Goal: Task Accomplishment & Management: Manage account settings

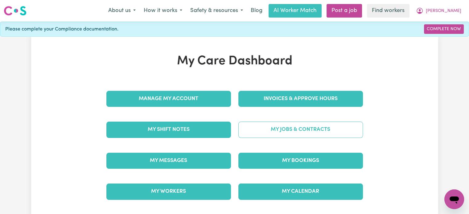
click at [258, 134] on link "My Jobs & Contracts" at bounding box center [300, 130] width 125 height 16
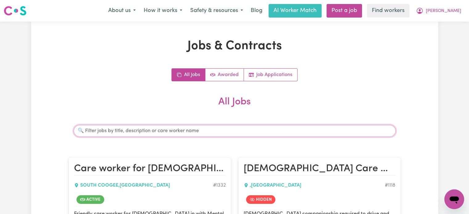
click at [208, 129] on input "Search jobs" at bounding box center [235, 131] width 322 height 12
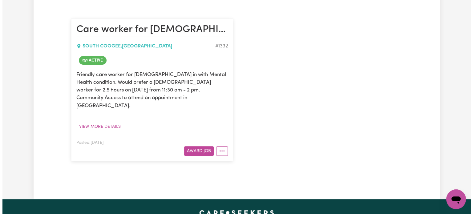
scroll to position [140, 0]
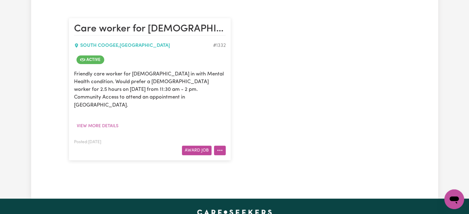
type input "suz"
click at [217, 147] on icon "More options" at bounding box center [220, 150] width 6 height 6
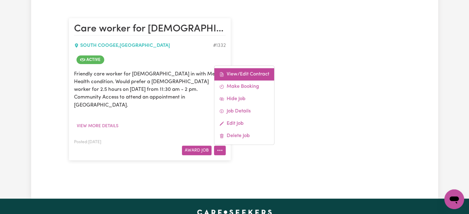
click at [243, 68] on link "View/Edit Contract" at bounding box center [244, 74] width 60 height 12
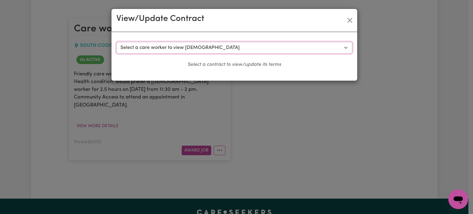
click at [236, 45] on select "Select a care worker to view [DEMOGRAPHIC_DATA] #757 - [PERSON_NAME] (contract …" at bounding box center [235, 48] width 236 height 12
select select "799"
click at [117, 42] on select "Select a care worker to view [DEMOGRAPHIC_DATA] #757 - [PERSON_NAME] (contract …" at bounding box center [235, 48] width 236 height 12
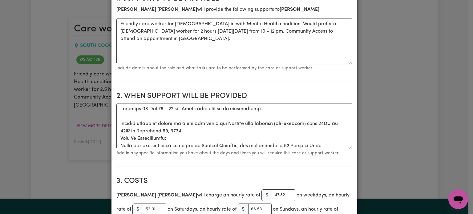
scroll to position [0, 0]
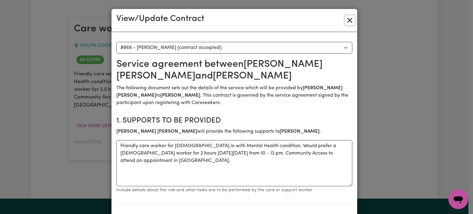
click at [349, 19] on button "Close" at bounding box center [350, 20] width 10 height 10
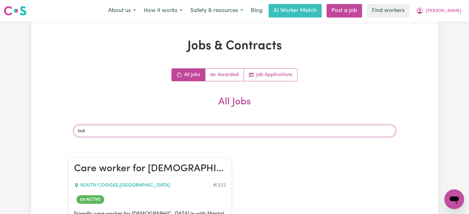
click at [152, 129] on input "suz" at bounding box center [235, 131] width 322 height 12
